Goal: Task Accomplishment & Management: Use online tool/utility

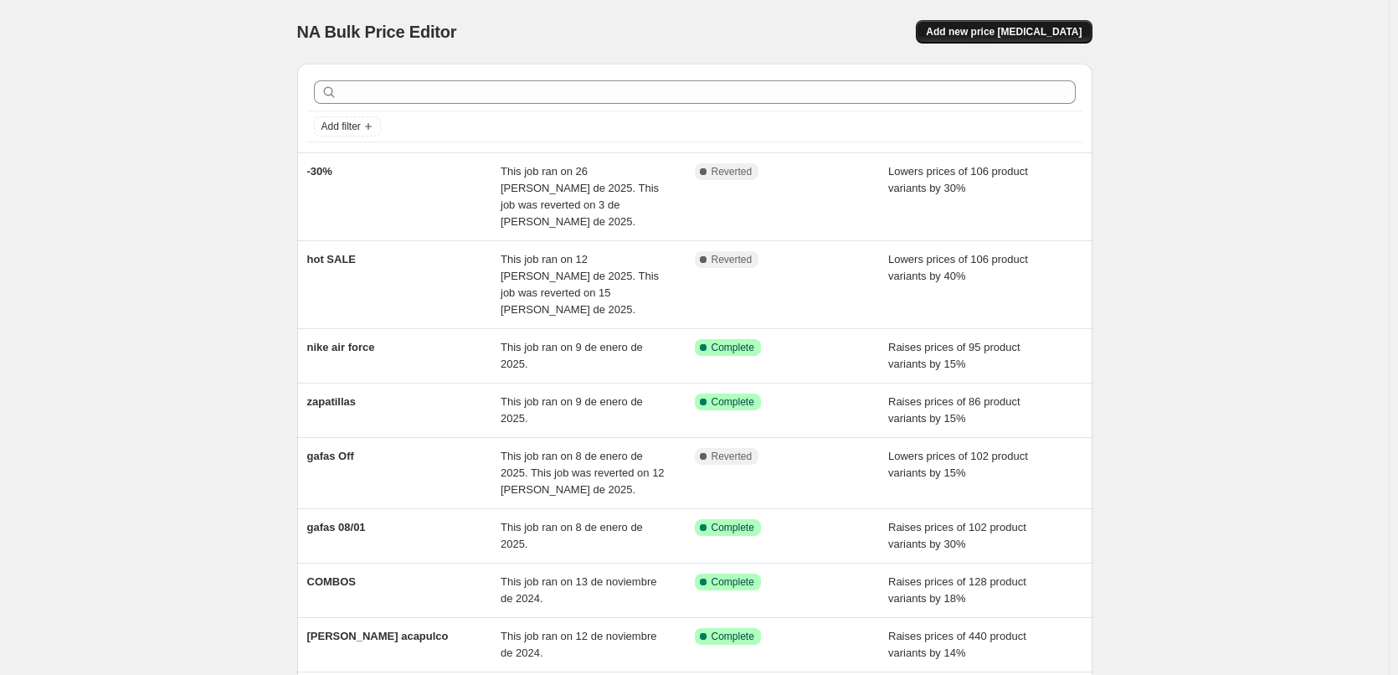
click at [1004, 34] on span "Add new price [MEDICAL_DATA]" at bounding box center [1004, 31] width 156 height 13
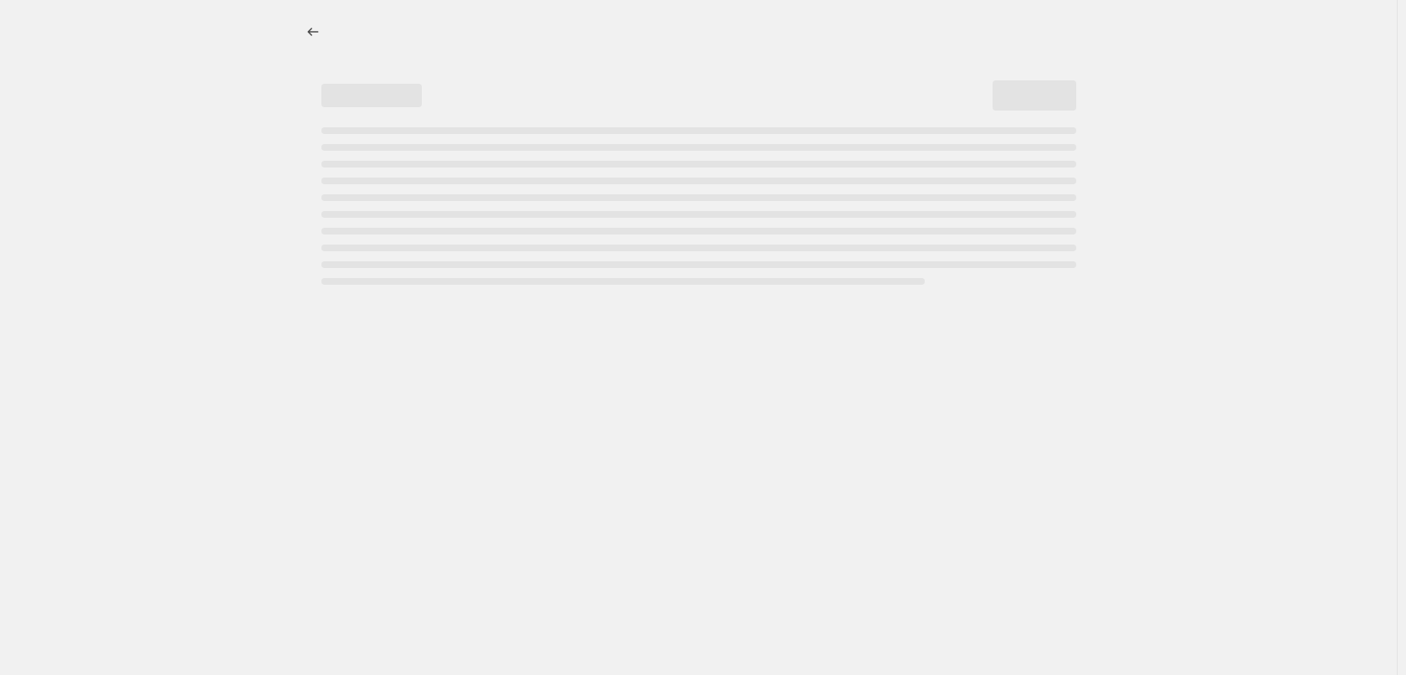
select select "percentage"
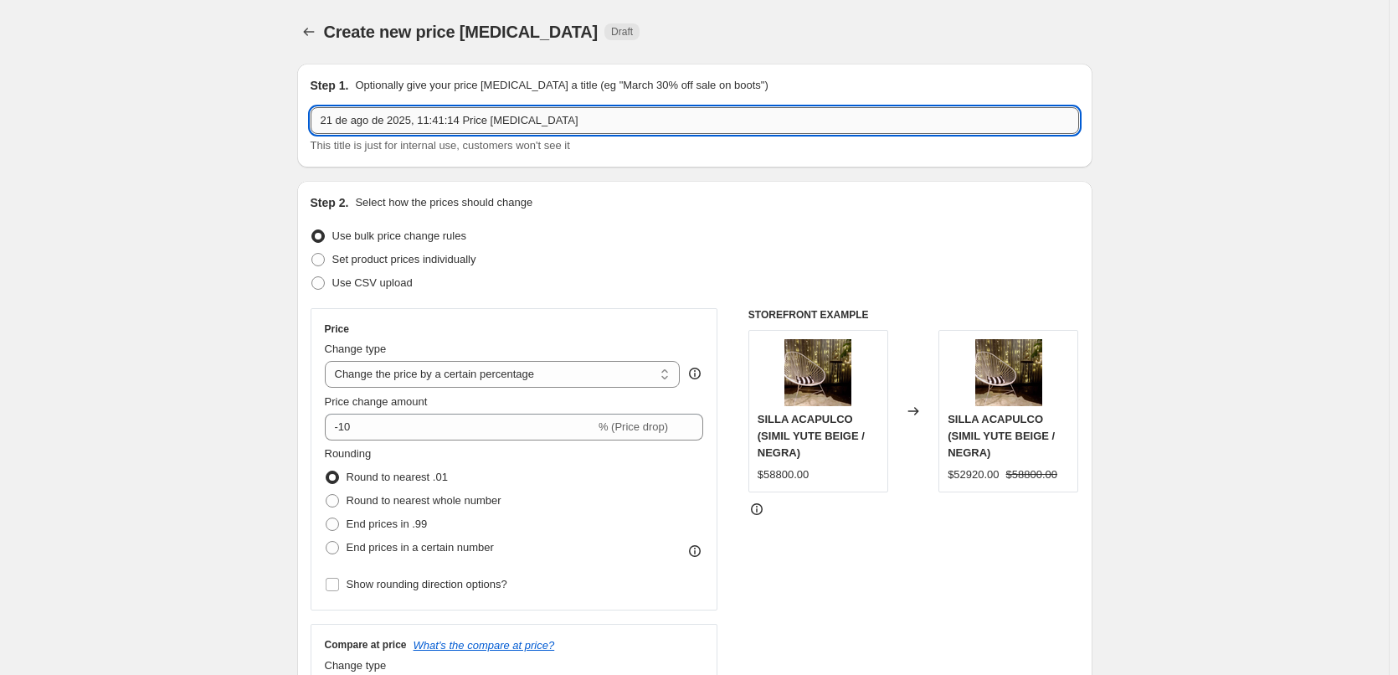
click at [612, 113] on input "21 de ago de 2025, 11:41:14 Price change job" at bounding box center [695, 120] width 768 height 27
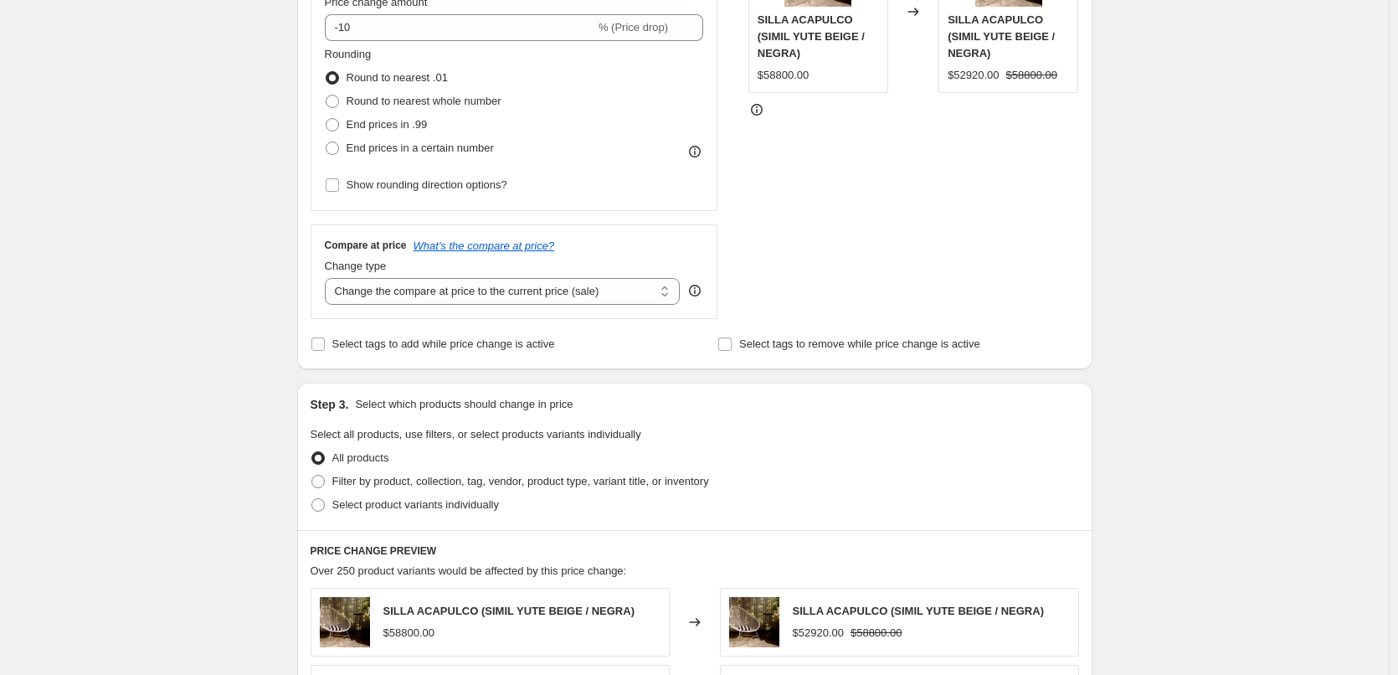
scroll to position [586, 0]
